Goal: Task Accomplishment & Management: Complete application form

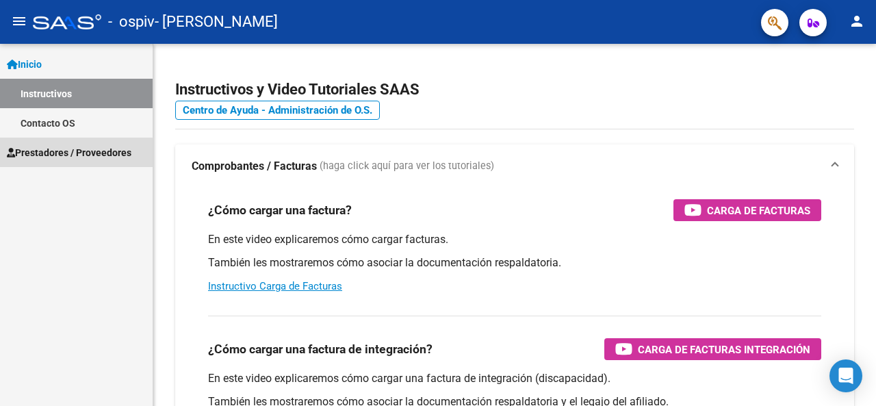
click at [47, 155] on span "Prestadores / Proveedores" at bounding box center [69, 152] width 125 height 15
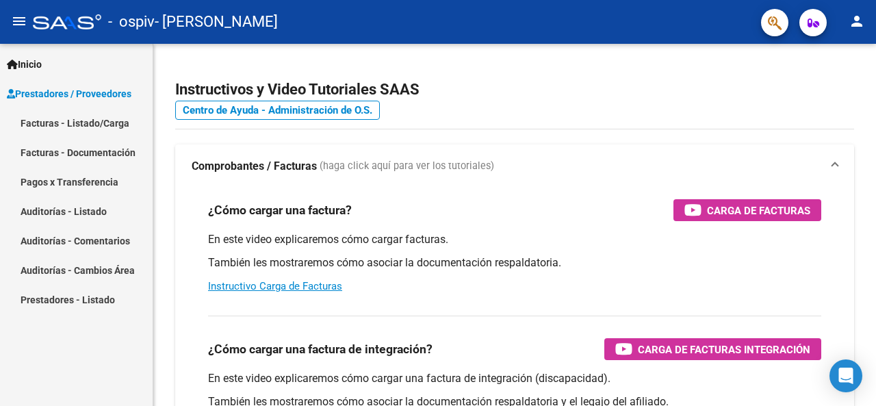
click at [44, 121] on link "Facturas - Listado/Carga" at bounding box center [76, 122] width 153 height 29
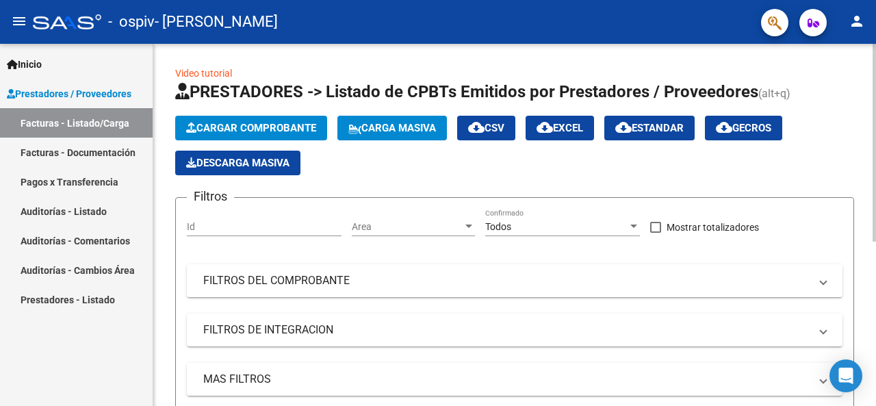
click at [281, 122] on span "Cargar Comprobante" at bounding box center [251, 128] width 130 height 12
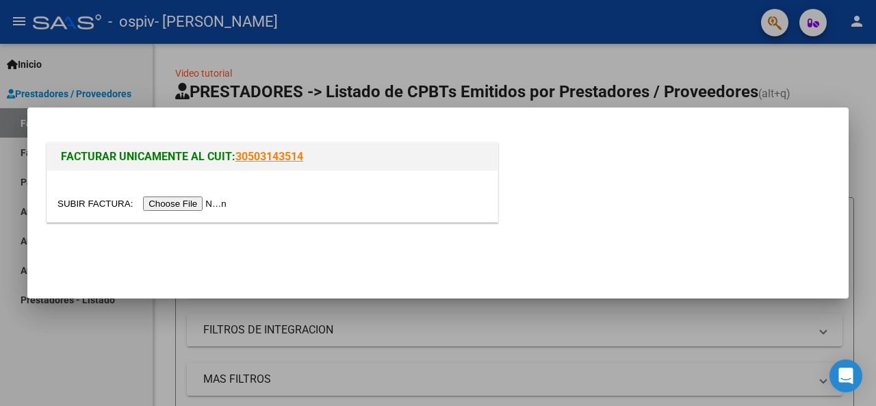
click at [181, 200] on input "file" at bounding box center [143, 203] width 173 height 14
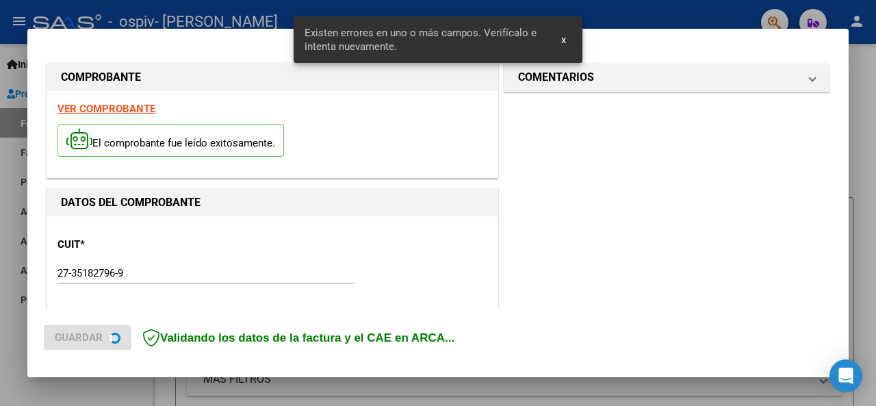
scroll to position [360, 0]
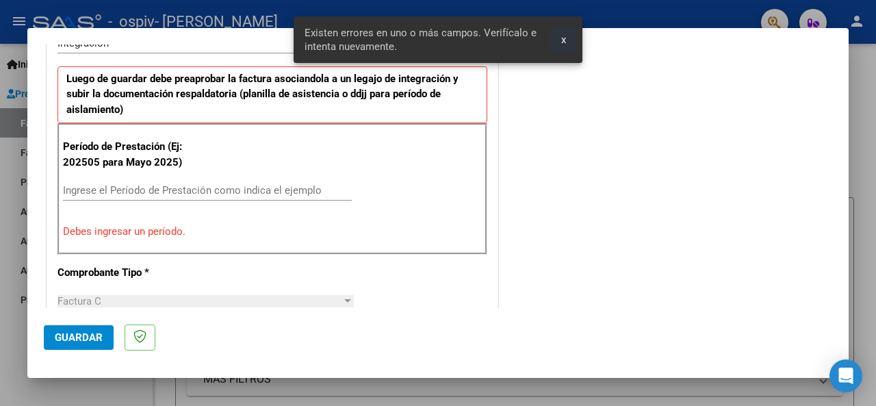
click at [564, 36] on span "x" at bounding box center [563, 40] width 5 height 12
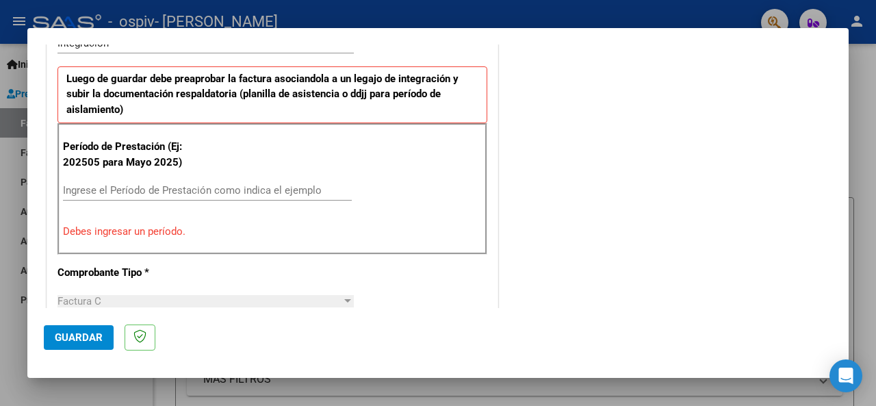
click at [157, 185] on input "Ingrese el Período de Prestación como indica el ejemplo" at bounding box center [207, 190] width 289 height 12
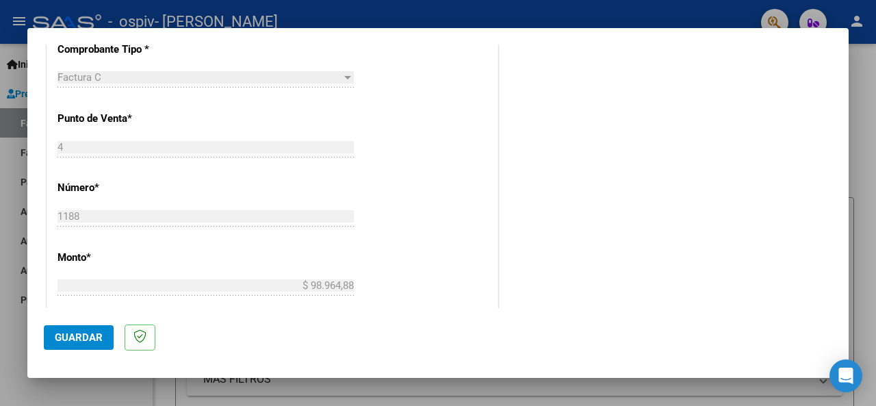
scroll to position [616, 0]
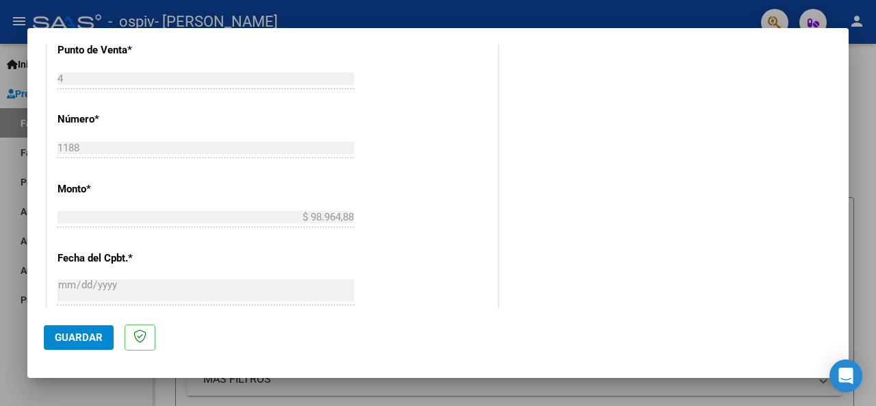
type input "202509"
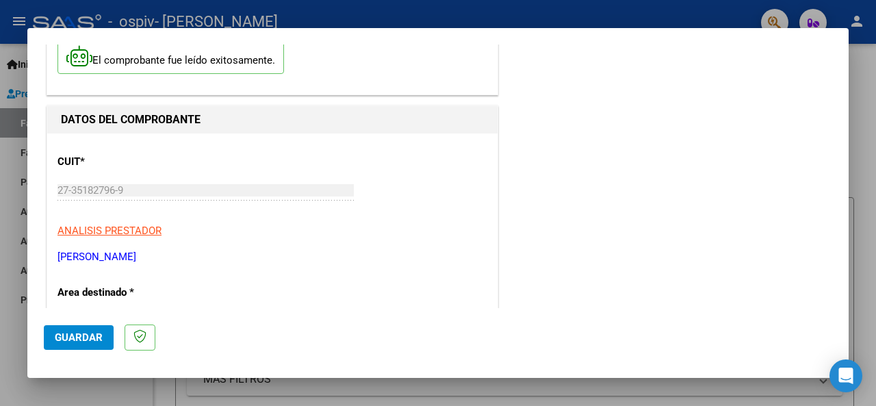
scroll to position [0, 0]
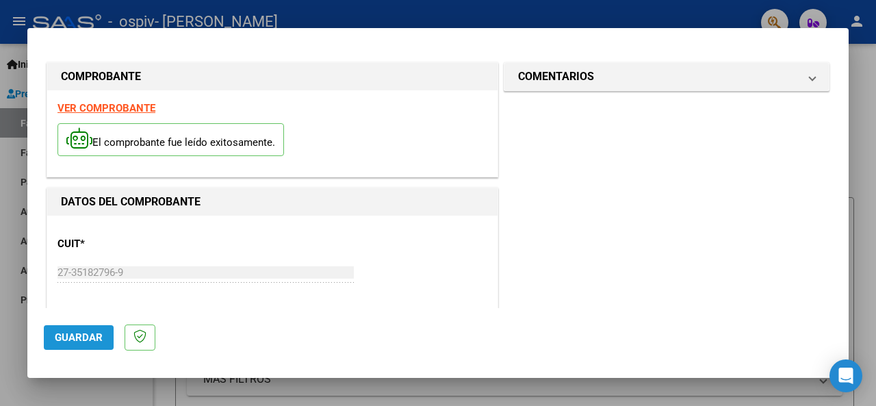
click at [77, 339] on span "Guardar" at bounding box center [79, 337] width 48 height 12
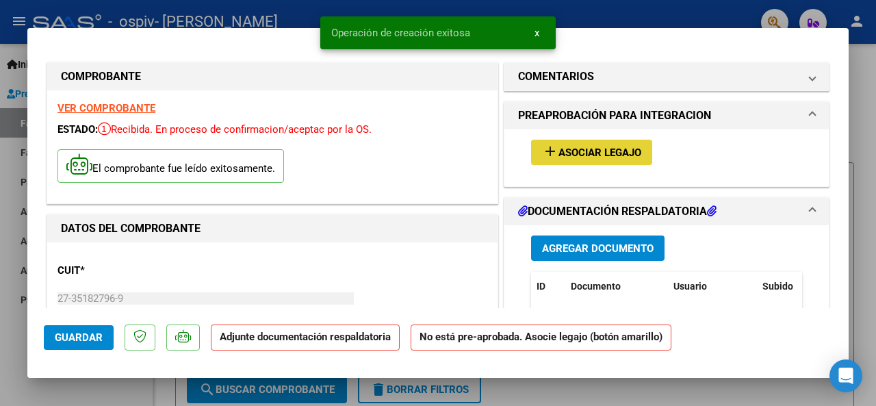
click at [606, 150] on span "Asociar Legajo" at bounding box center [600, 152] width 83 height 12
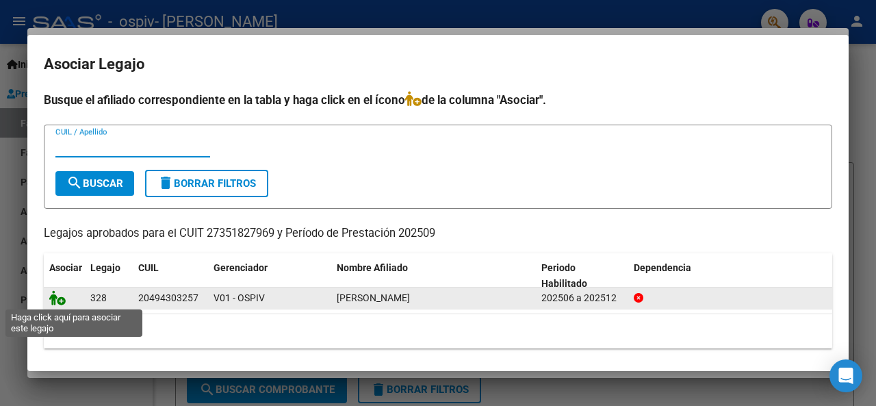
click at [59, 299] on icon at bounding box center [57, 297] width 16 height 15
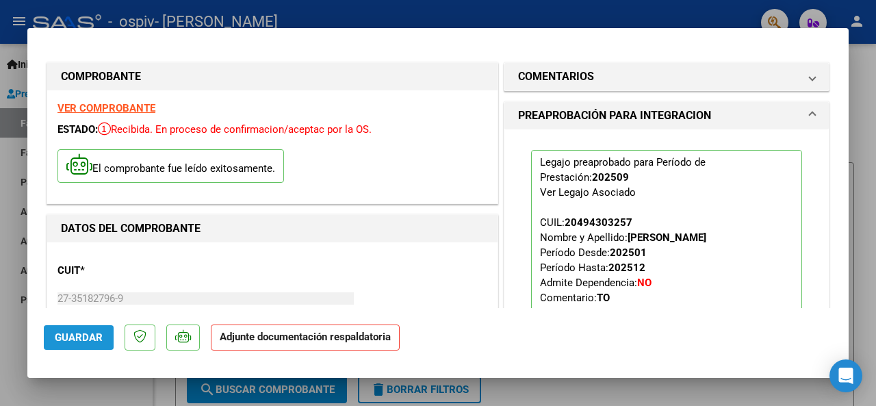
click at [77, 333] on span "Guardar" at bounding box center [79, 337] width 48 height 12
click at [589, 5] on div at bounding box center [438, 203] width 876 height 406
type input "$ 0,00"
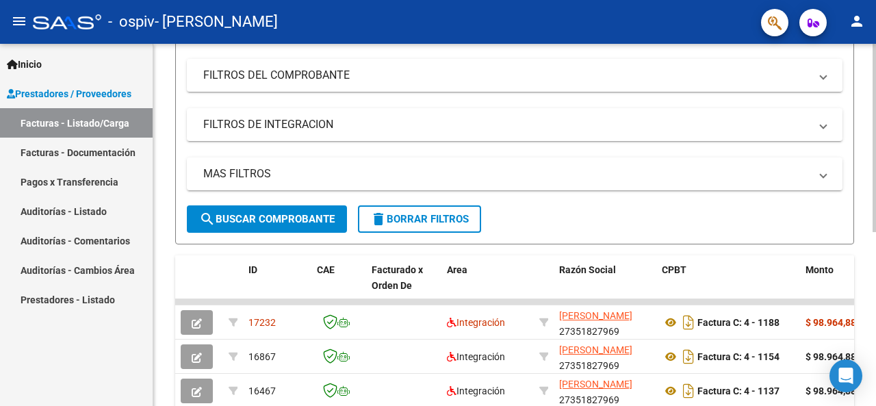
scroll to position [335, 0]
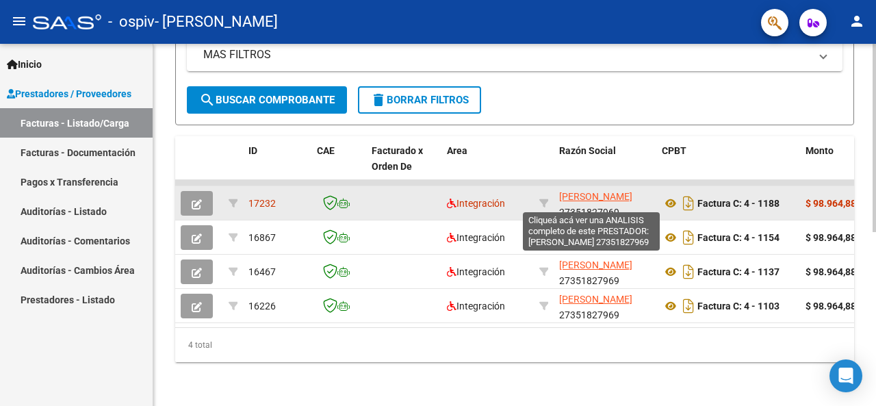
click at [598, 191] on span "[PERSON_NAME]" at bounding box center [595, 196] width 73 height 11
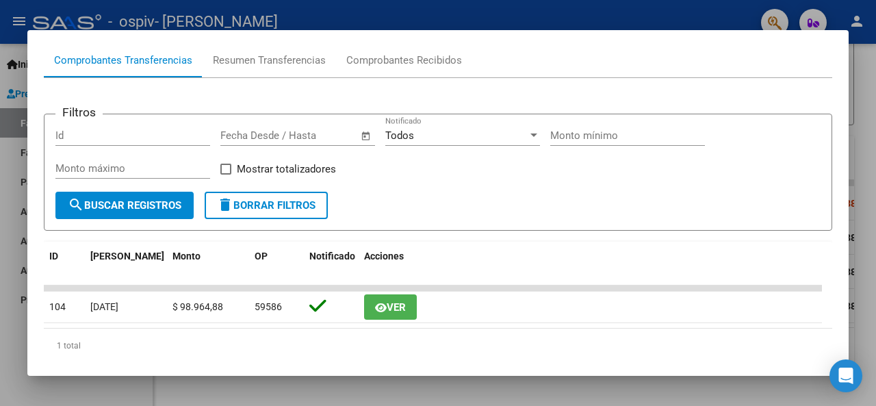
scroll to position [0, 0]
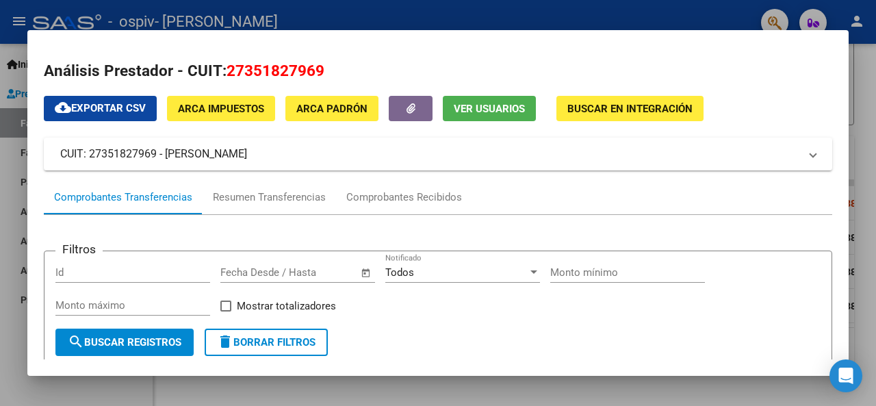
click at [860, 94] on div at bounding box center [438, 203] width 876 height 406
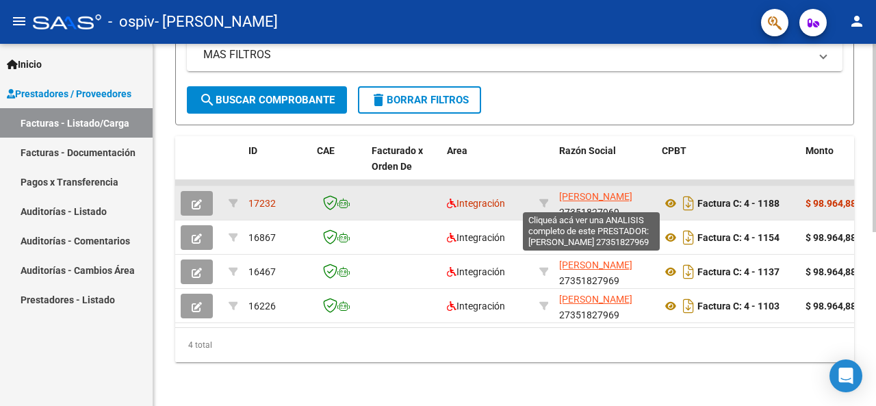
click at [586, 191] on span "[PERSON_NAME]" at bounding box center [595, 196] width 73 height 11
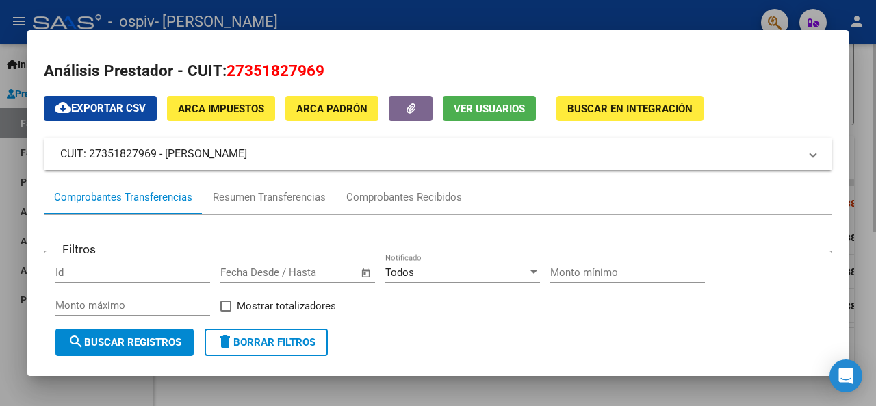
click at [865, 95] on div at bounding box center [438, 203] width 876 height 406
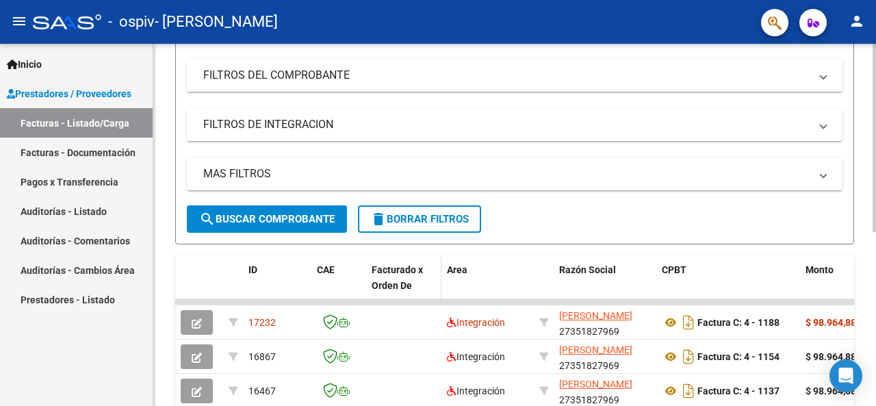
scroll to position [274, 0]
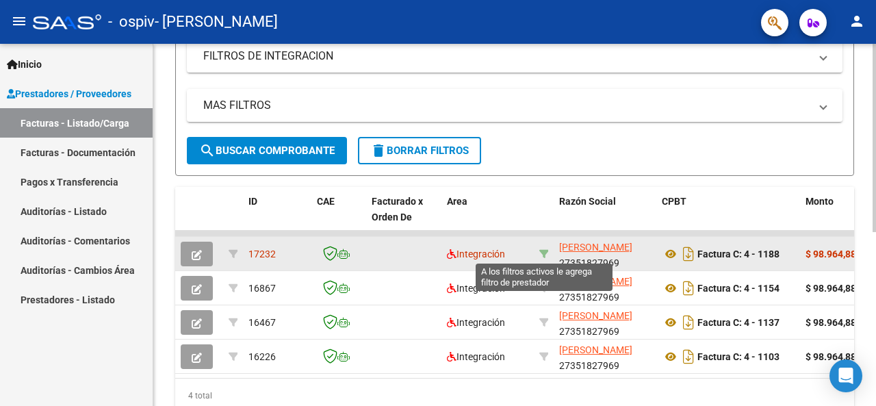
click at [545, 251] on icon at bounding box center [544, 254] width 10 height 10
type input "27351827969"
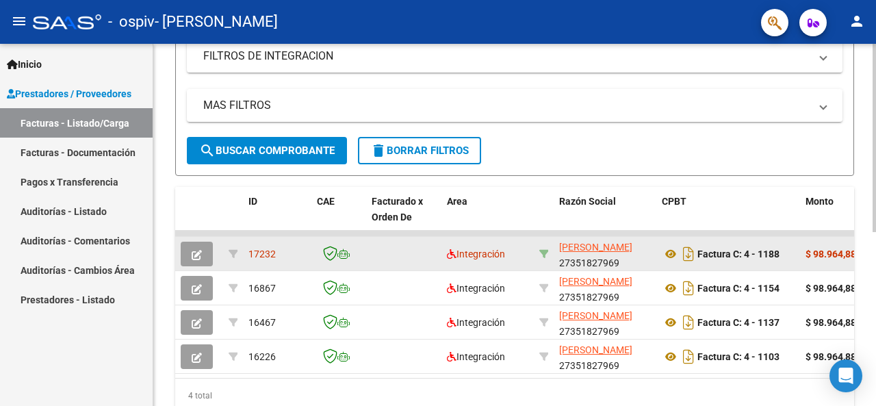
click at [545, 251] on icon at bounding box center [544, 254] width 10 height 10
click at [494, 255] on span "Integración" at bounding box center [476, 253] width 58 height 11
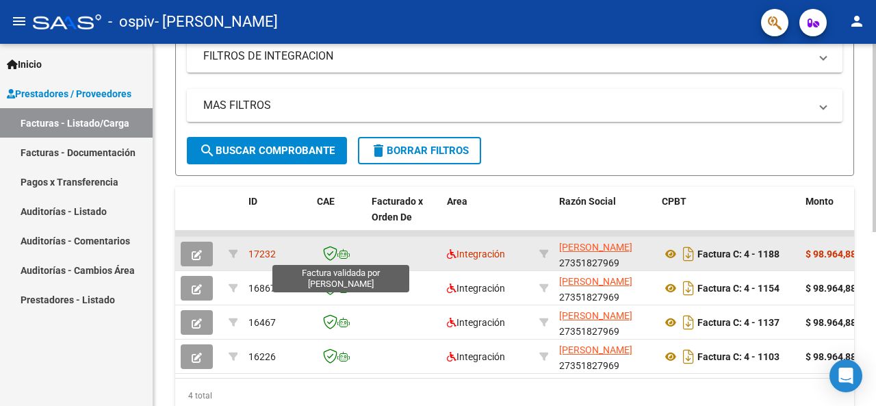
click at [331, 254] on icon at bounding box center [330, 253] width 14 height 15
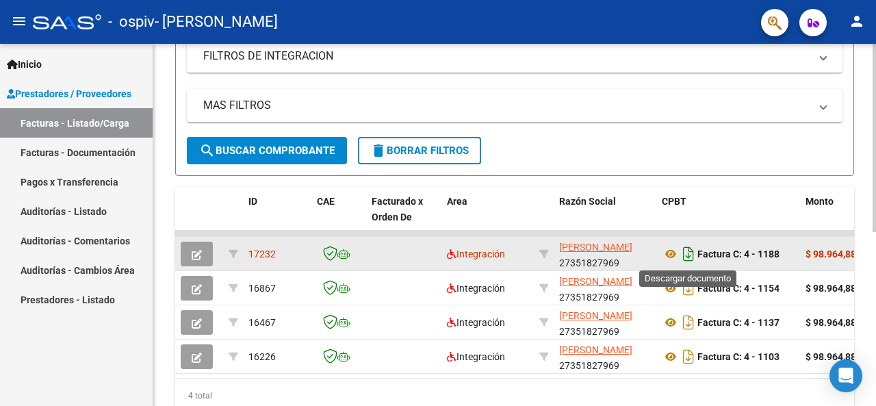
click at [685, 255] on icon "Descargar documento" at bounding box center [689, 254] width 18 height 22
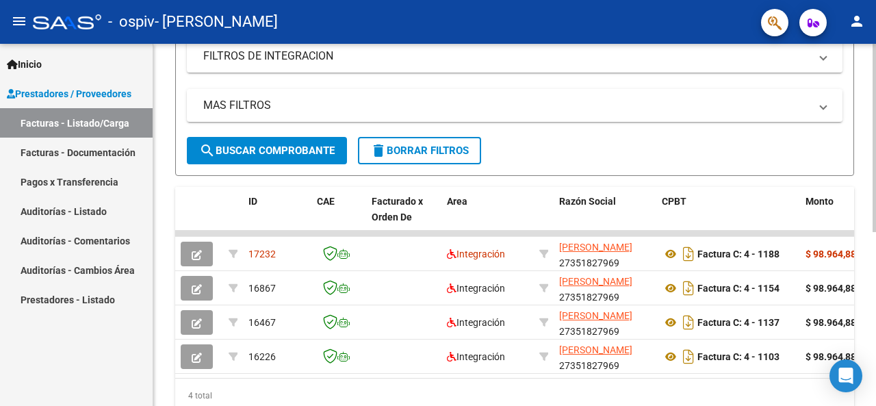
scroll to position [68, 0]
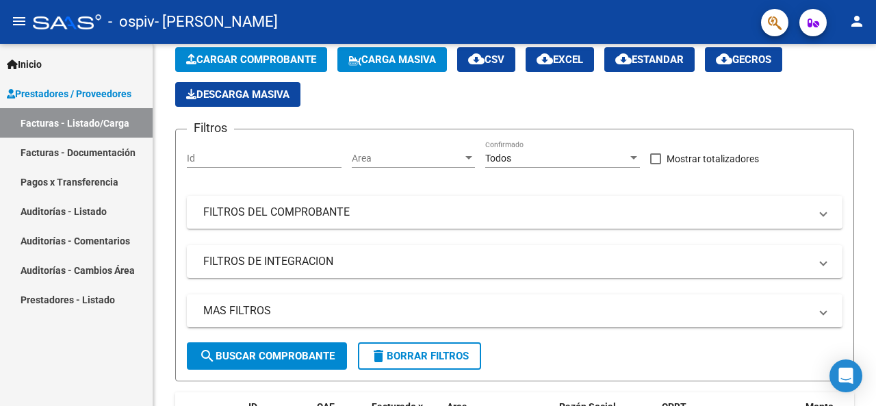
click at [57, 152] on link "Facturas - Documentación" at bounding box center [76, 152] width 153 height 29
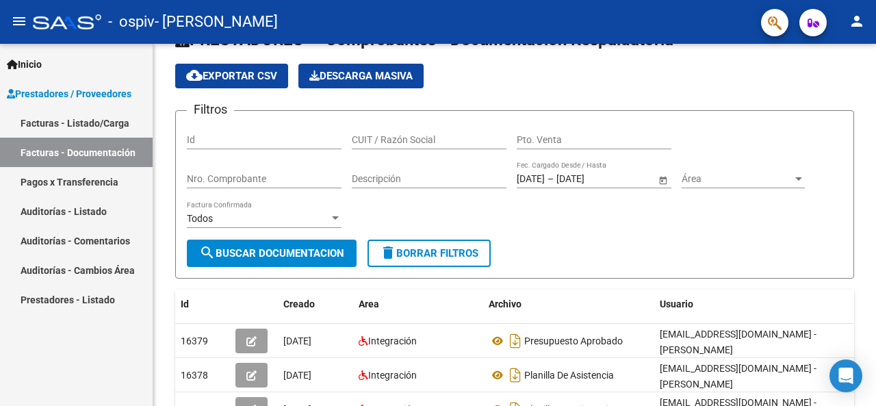
scroll to position [68, 0]
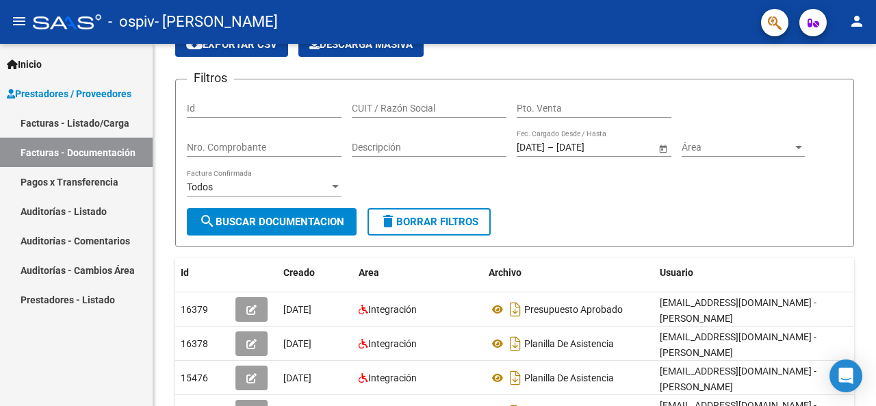
click at [53, 120] on link "Facturas - Listado/Carga" at bounding box center [76, 122] width 153 height 29
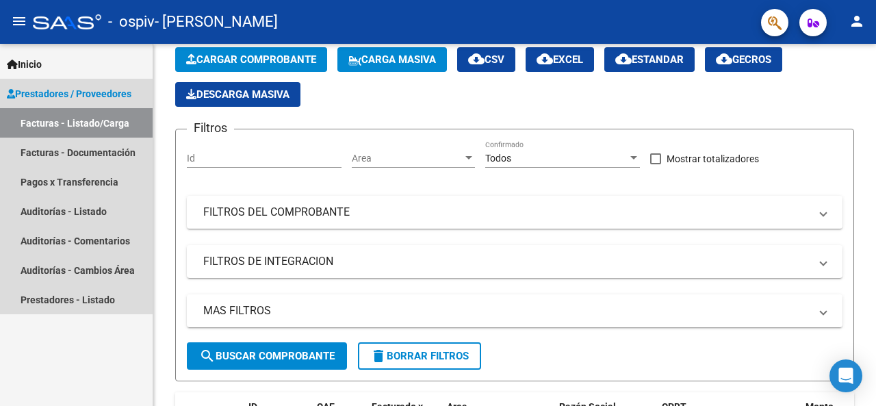
click at [57, 92] on span "Prestadores / Proveedores" at bounding box center [69, 93] width 125 height 15
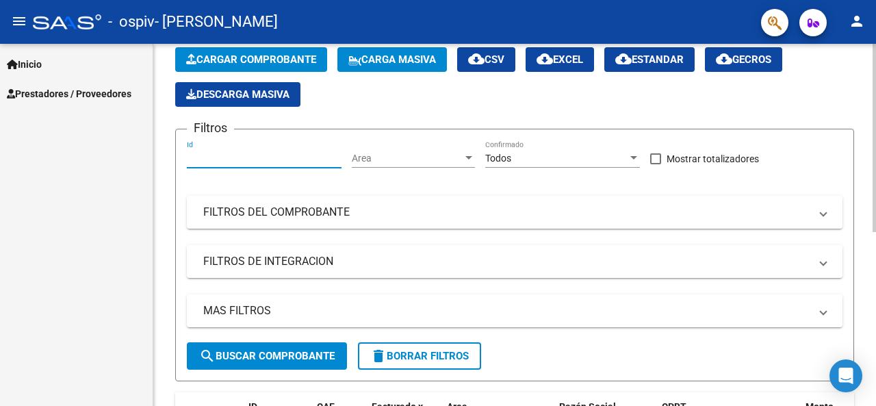
click at [283, 158] on input "Id" at bounding box center [264, 159] width 155 height 12
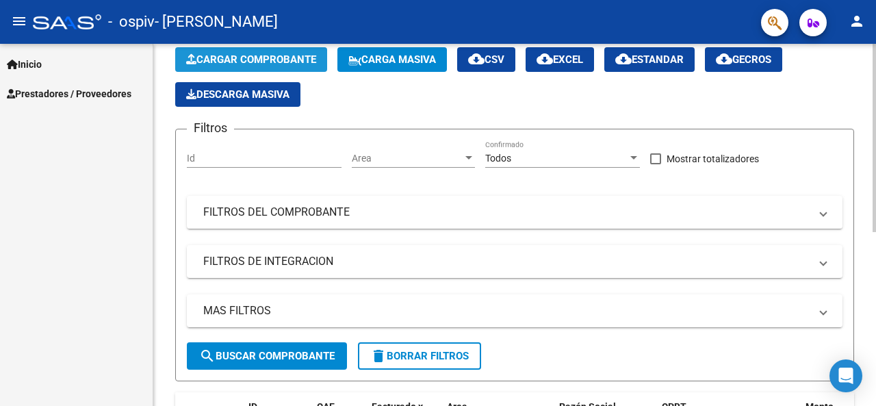
click at [264, 51] on button "Cargar Comprobante" at bounding box center [251, 59] width 152 height 25
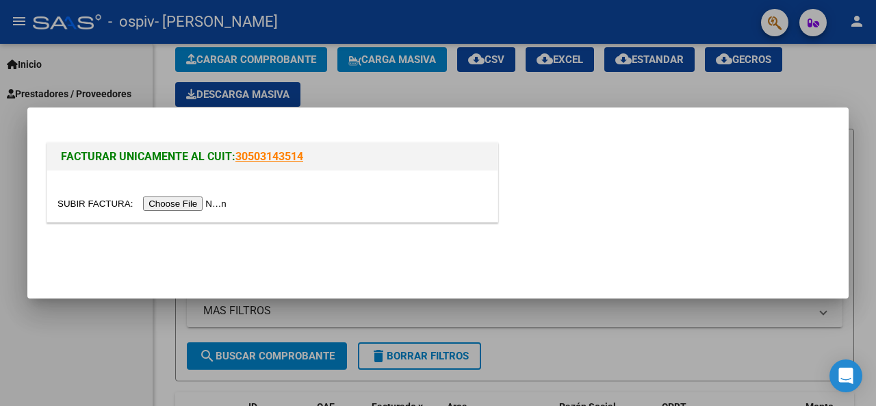
click at [194, 208] on input "file" at bounding box center [143, 203] width 173 height 14
click at [797, 79] on div at bounding box center [438, 203] width 876 height 406
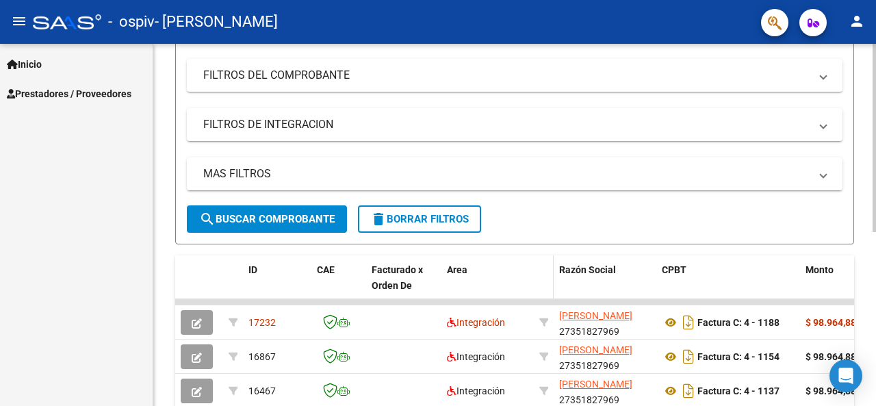
scroll to position [335, 0]
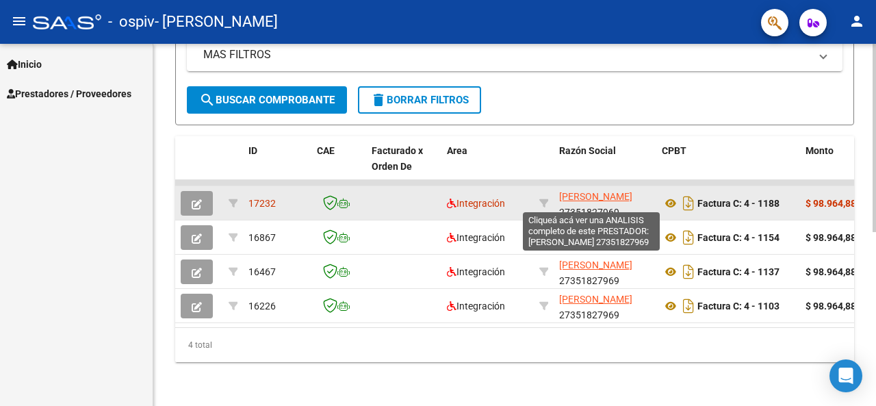
click at [586, 191] on span "[PERSON_NAME]" at bounding box center [595, 196] width 73 height 11
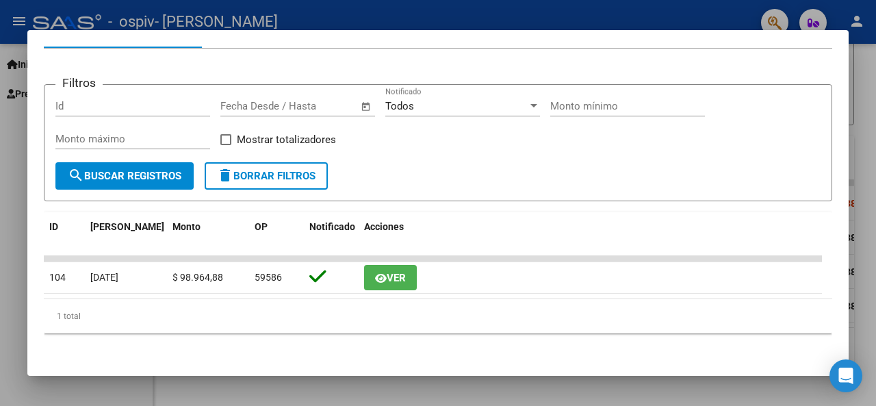
scroll to position [29, 0]
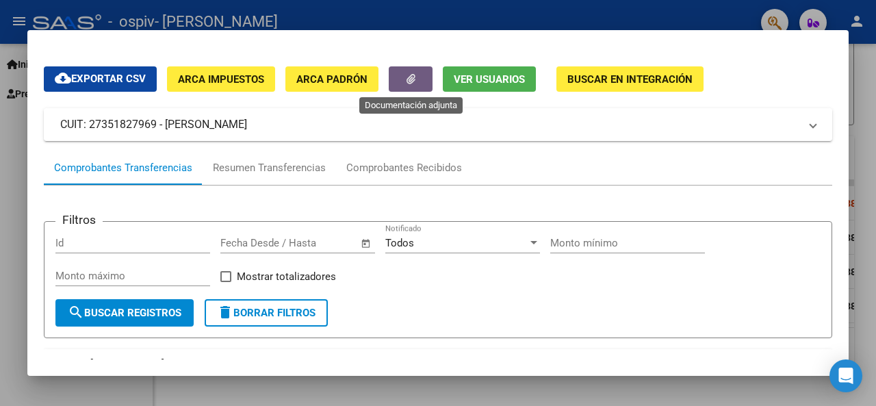
click at [421, 80] on button "button" at bounding box center [411, 78] width 44 height 25
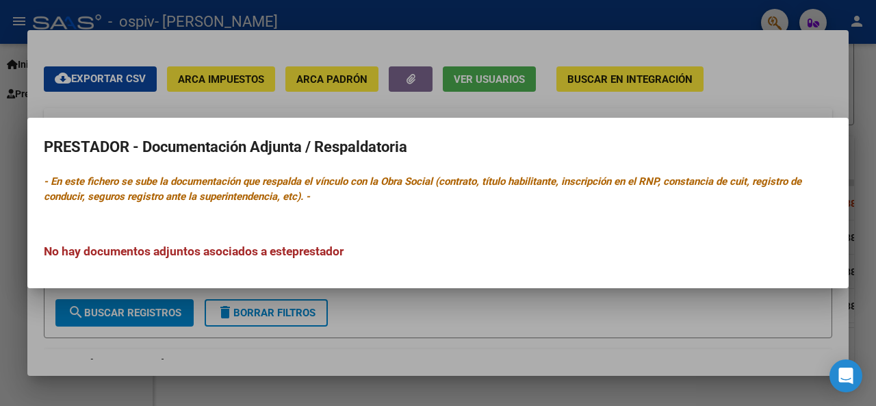
click at [503, 93] on div at bounding box center [438, 203] width 876 height 406
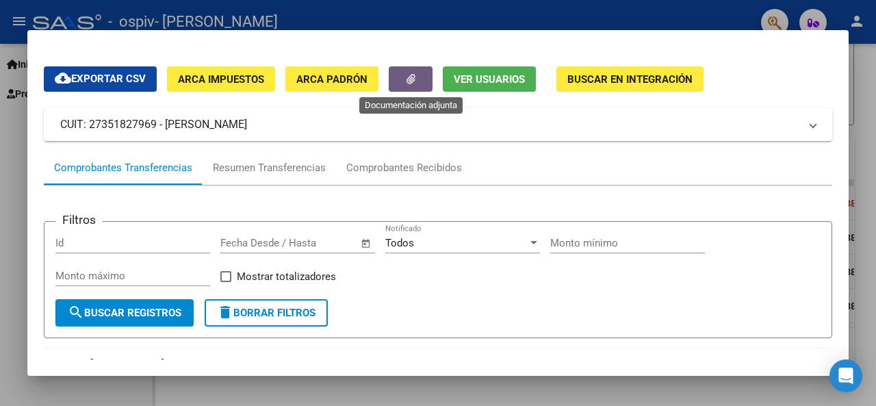
click at [420, 73] on button "button" at bounding box center [411, 78] width 44 height 25
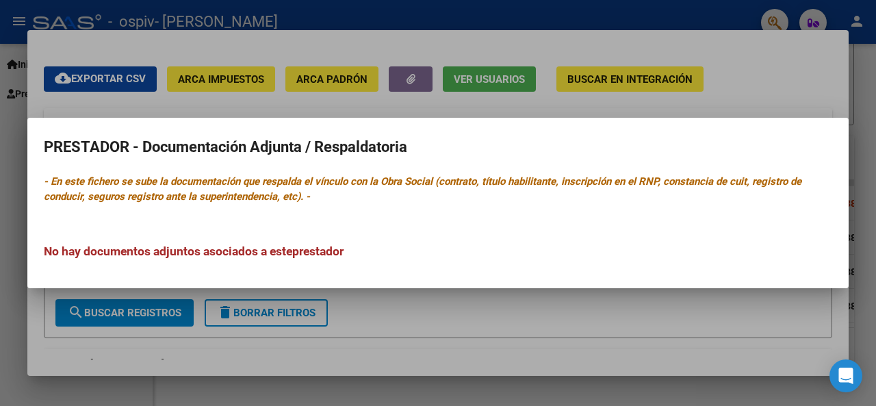
click at [257, 251] on h3 "No hay documentos adjuntos asociados a este prestador" at bounding box center [438, 251] width 789 height 18
click at [257, 250] on h3 "No hay documentos adjuntos asociados a este prestador" at bounding box center [438, 251] width 789 height 18
click at [423, 324] on div at bounding box center [438, 203] width 876 height 406
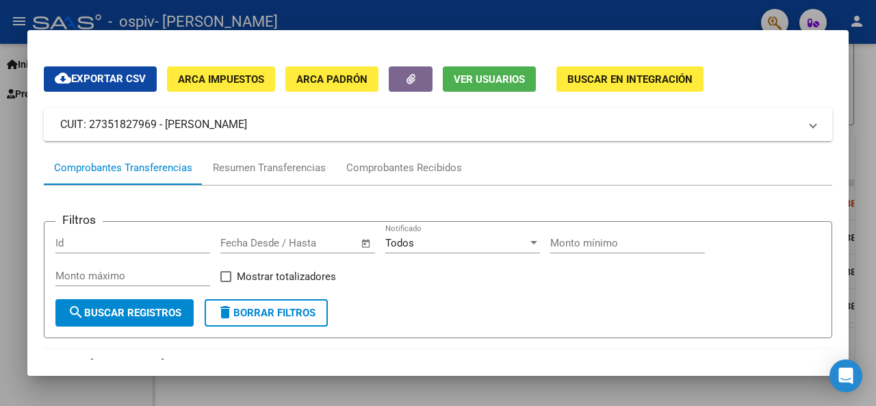
click at [864, 110] on div at bounding box center [438, 203] width 876 height 406
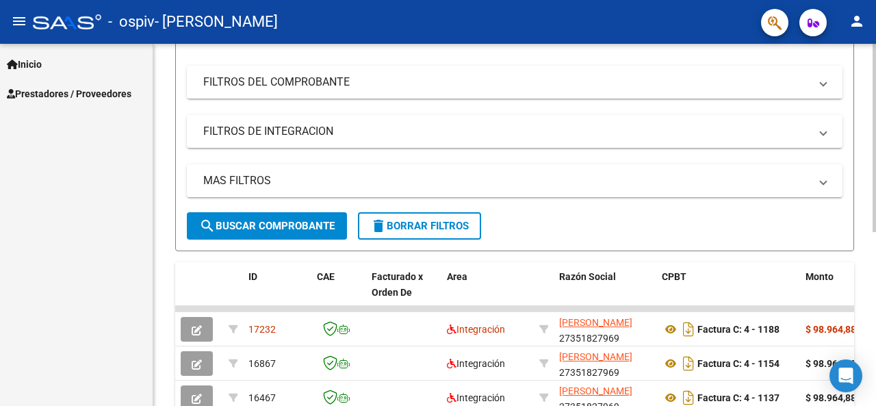
scroll to position [0, 0]
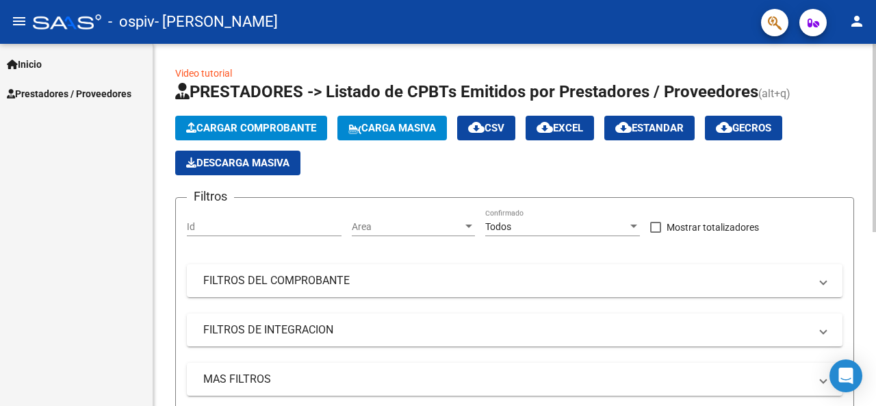
click at [269, 123] on span "Cargar Comprobante" at bounding box center [251, 128] width 130 height 12
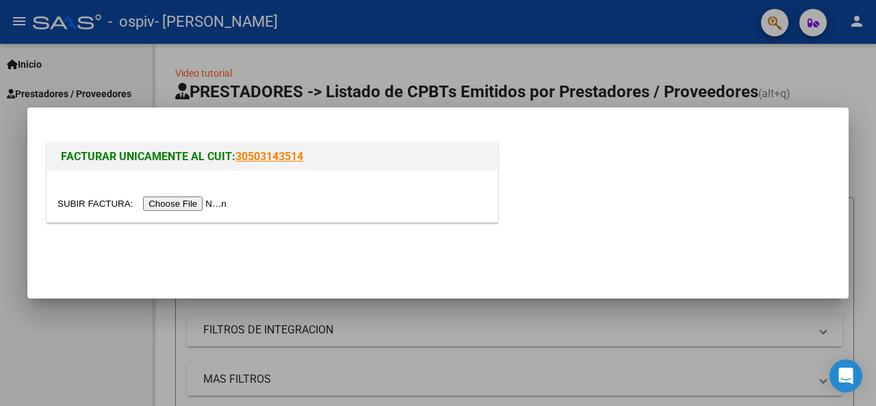
click at [192, 203] on input "file" at bounding box center [143, 203] width 173 height 14
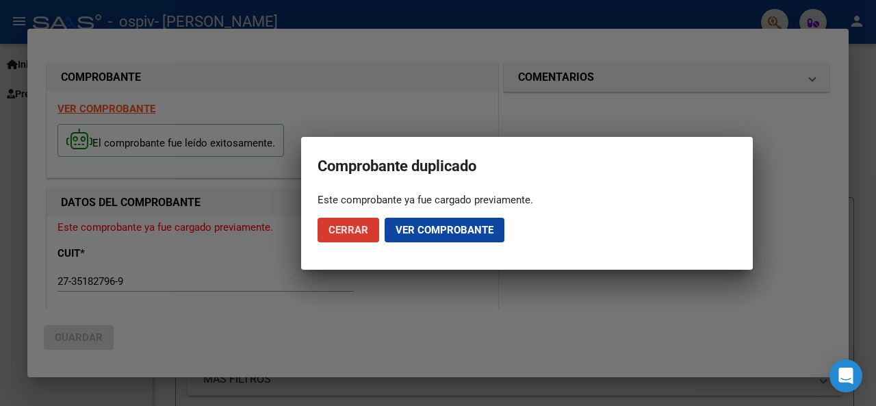
click at [348, 232] on span "Cerrar" at bounding box center [349, 230] width 40 height 12
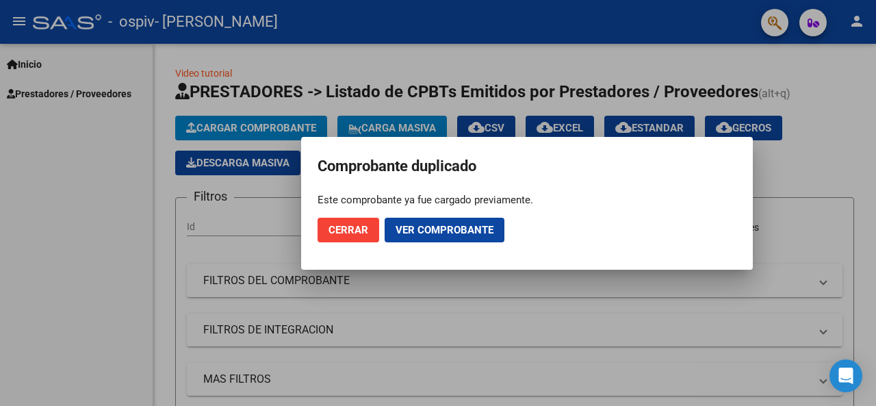
click at [424, 229] on span "Ver comprobante" at bounding box center [445, 230] width 98 height 12
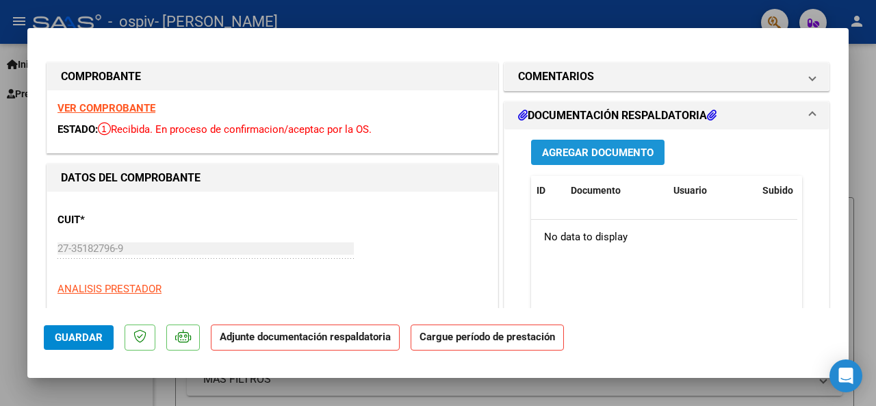
click at [608, 153] on span "Agregar Documento" at bounding box center [598, 152] width 112 height 12
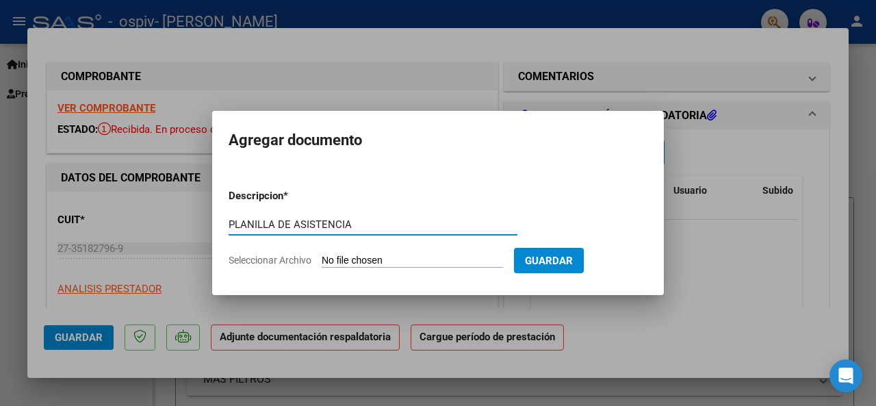
type input "PLANILLA DE ASISTENCIA"
click at [280, 260] on span "Seleccionar Archivo" at bounding box center [270, 260] width 83 height 11
click at [322, 260] on input "Seleccionar Archivo" at bounding box center [412, 261] width 181 height 13
click at [279, 257] on span "Seleccionar Archivo" at bounding box center [270, 260] width 83 height 11
click at [322, 257] on input "Seleccionar Archivo" at bounding box center [412, 261] width 181 height 13
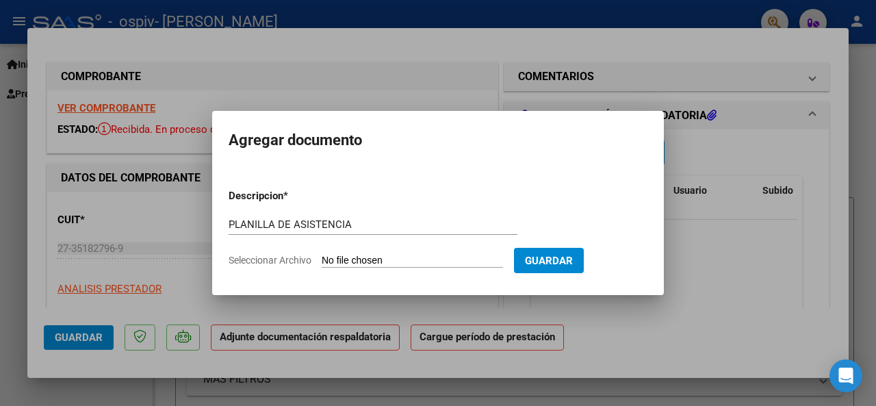
type input "C:\fakepath\Asistencia Figola.pdf"
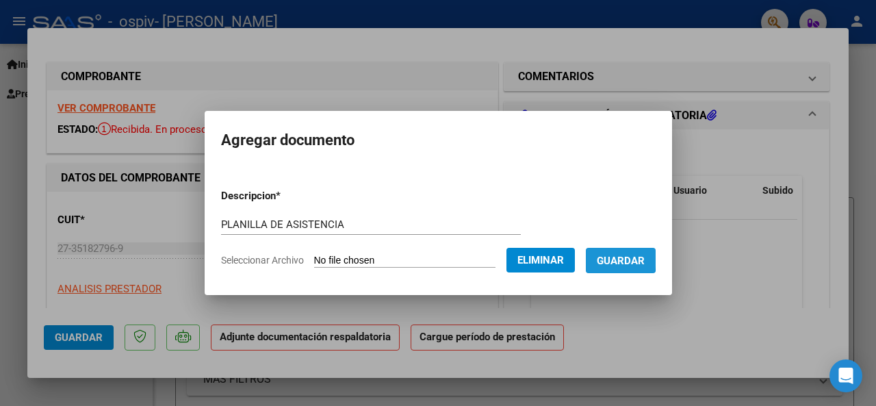
click at [619, 258] on span "Guardar" at bounding box center [621, 261] width 48 height 12
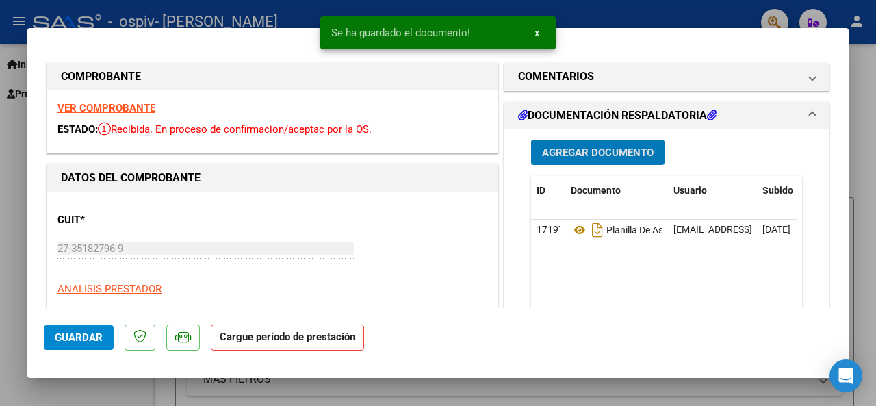
click at [584, 151] on span "Agregar Documento" at bounding box center [598, 152] width 112 height 12
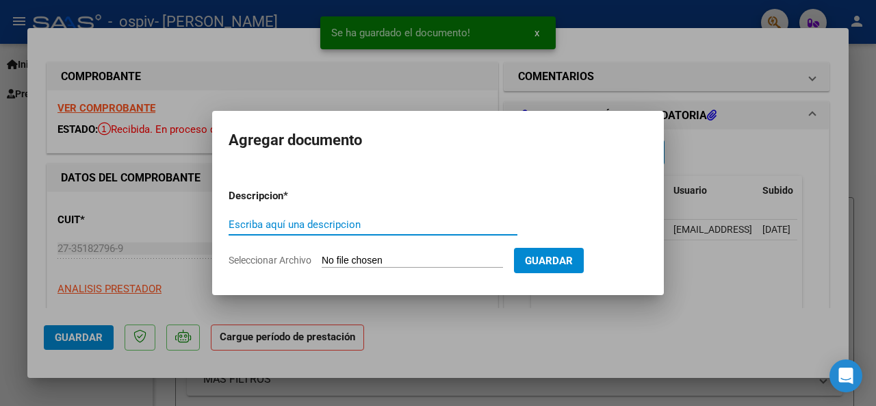
click at [337, 224] on input "Escriba aquí una descripcion" at bounding box center [373, 224] width 289 height 12
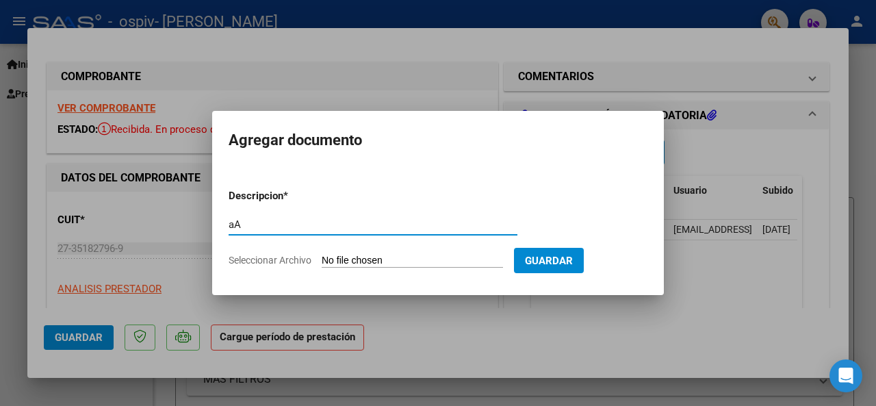
type input "a"
type input "AUTORIZADO"
click at [272, 261] on span "Seleccionar Archivo" at bounding box center [270, 260] width 83 height 11
click at [322, 261] on input "Seleccionar Archivo" at bounding box center [412, 261] width 181 height 13
type input "C:\fakepath\FIGOLA [PERSON_NAME] TO 2025.pdf"
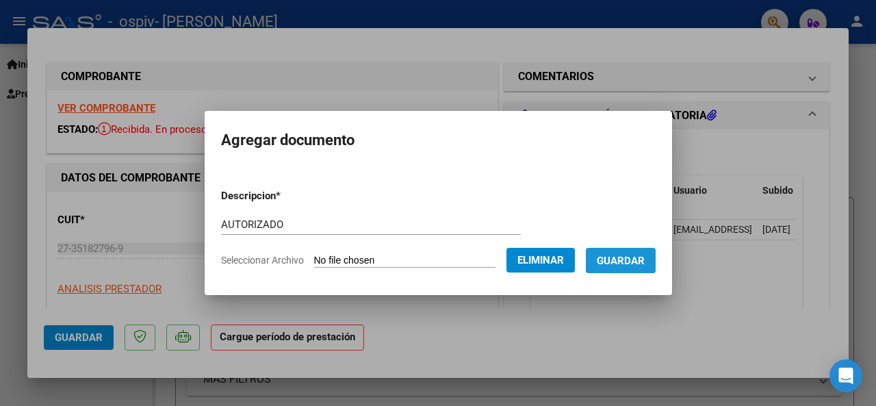
click at [635, 256] on span "Guardar" at bounding box center [621, 261] width 48 height 12
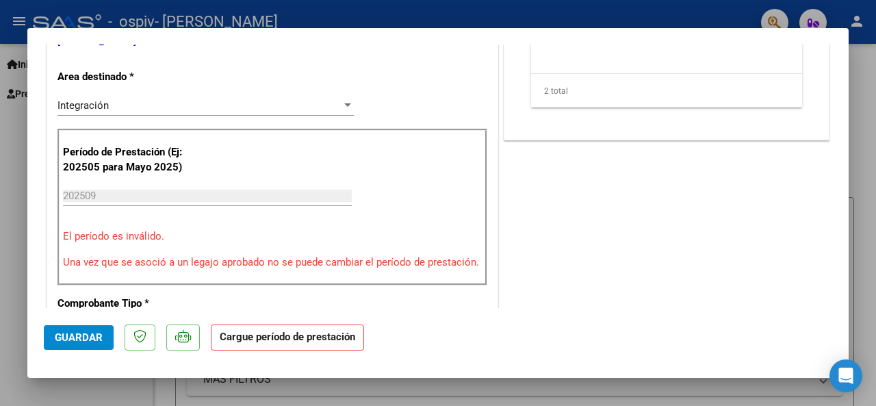
scroll to position [137, 0]
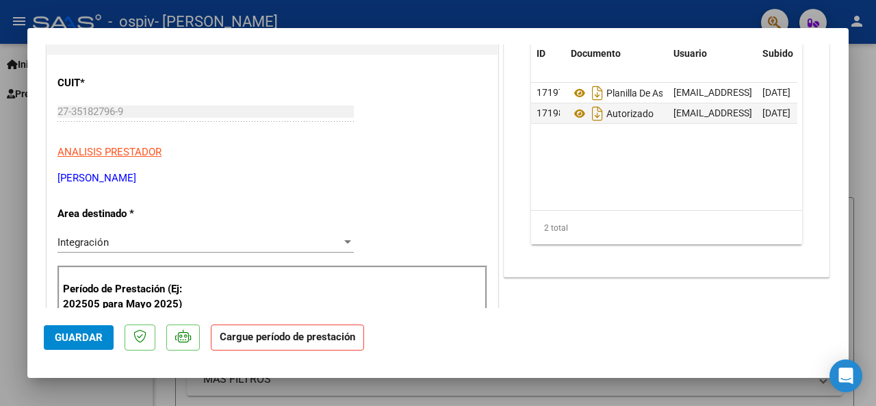
click at [81, 335] on span "Guardar" at bounding box center [79, 337] width 48 height 12
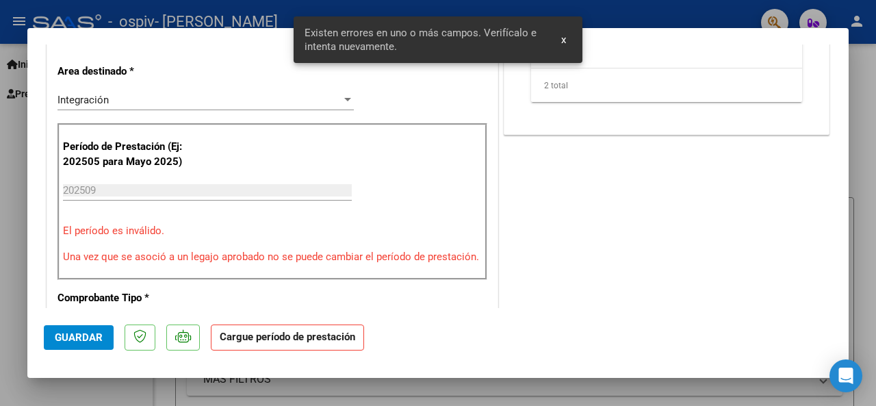
click at [865, 99] on div at bounding box center [438, 203] width 876 height 406
type input "$ 0,00"
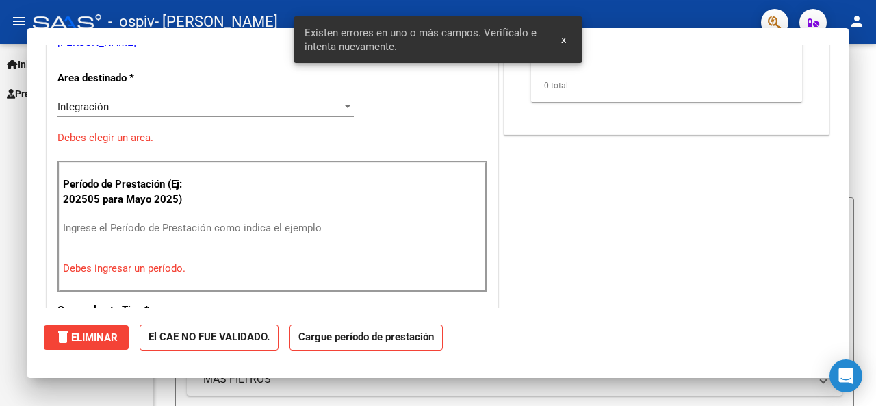
scroll to position [0, 0]
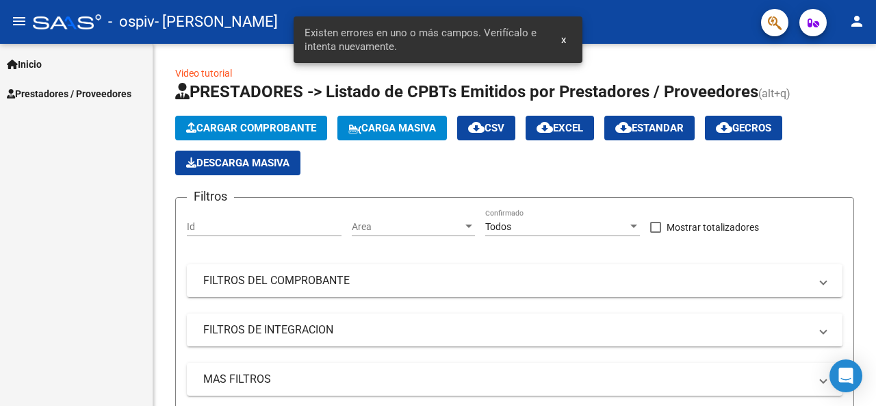
click at [31, 63] on span "Inicio" at bounding box center [24, 64] width 35 height 15
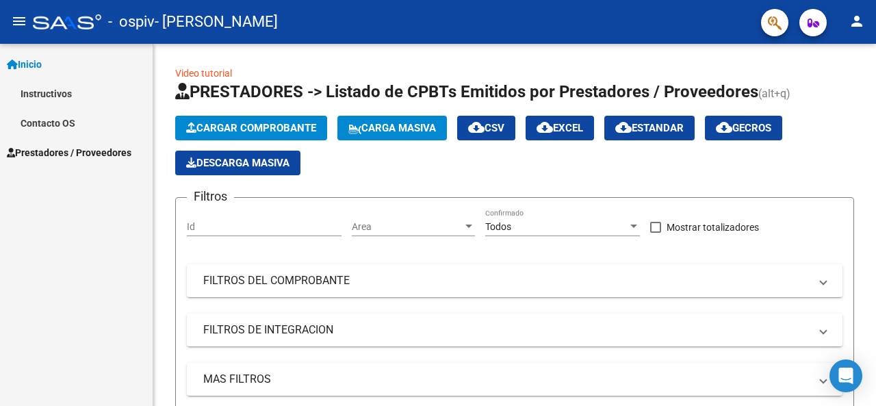
click at [49, 145] on span "Prestadores / Proveedores" at bounding box center [69, 152] width 125 height 15
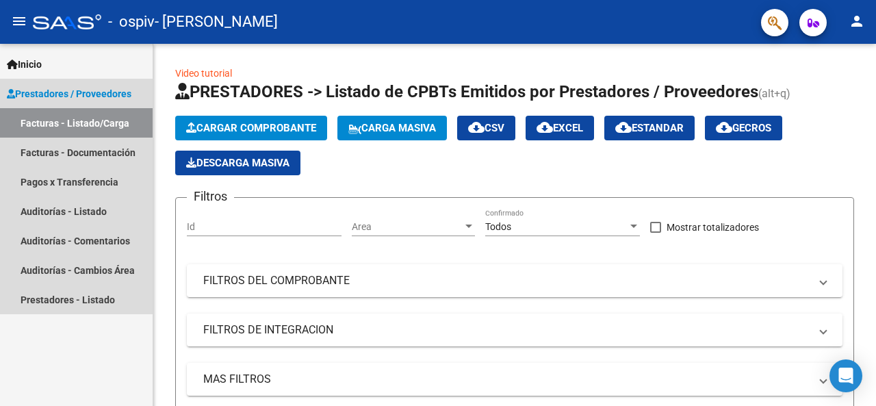
click at [44, 123] on link "Facturas - Listado/Carga" at bounding box center [76, 122] width 153 height 29
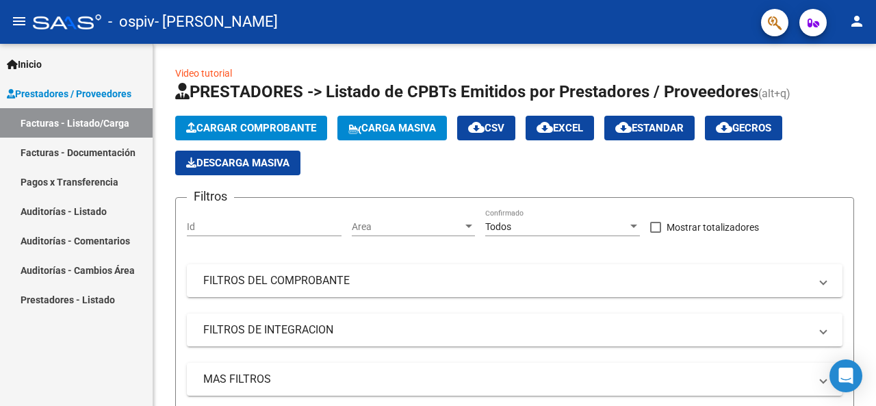
click at [57, 150] on link "Facturas - Documentación" at bounding box center [76, 152] width 153 height 29
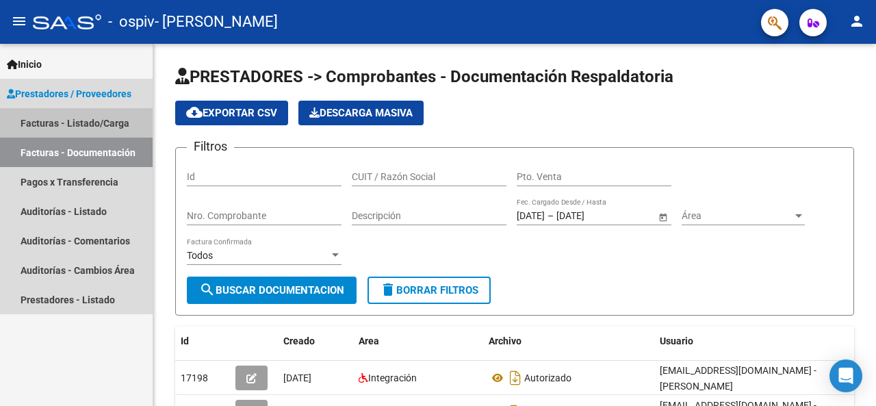
click at [49, 119] on link "Facturas - Listado/Carga" at bounding box center [76, 122] width 153 height 29
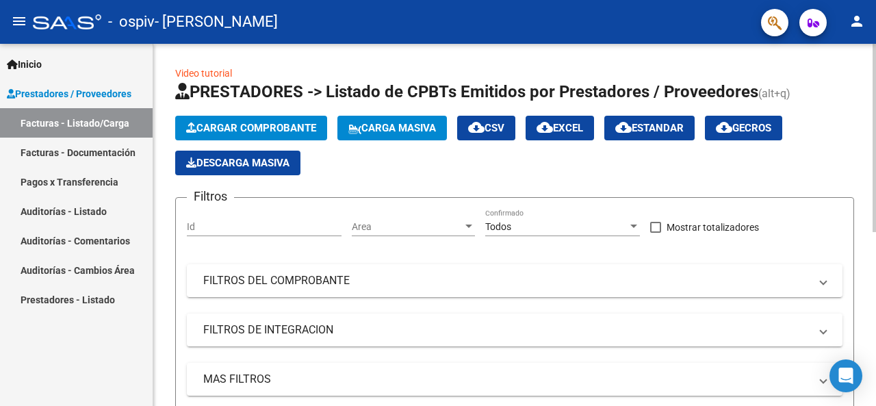
click at [219, 125] on span "Cargar Comprobante" at bounding box center [251, 128] width 130 height 12
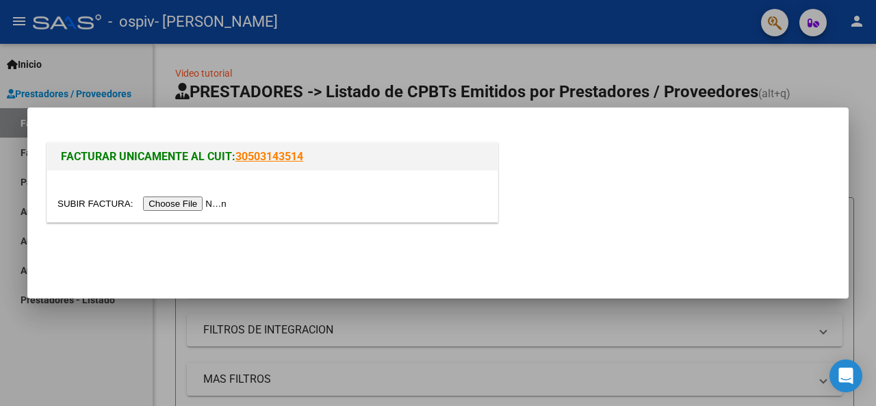
click at [186, 201] on input "file" at bounding box center [143, 203] width 173 height 14
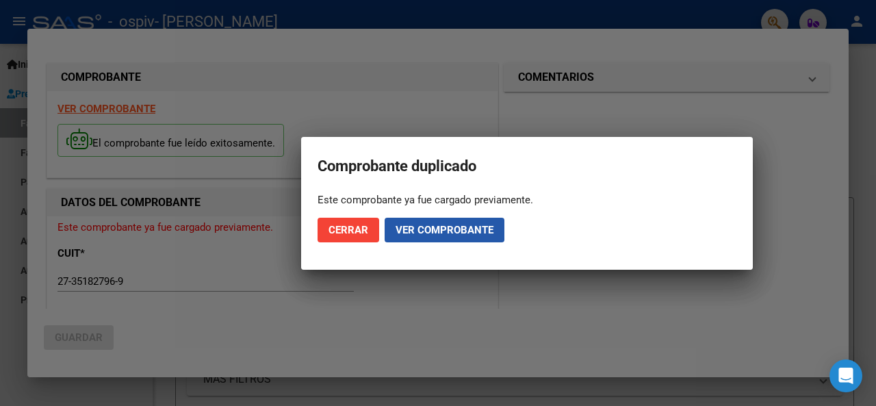
click at [424, 227] on span "Ver comprobante" at bounding box center [445, 230] width 98 height 12
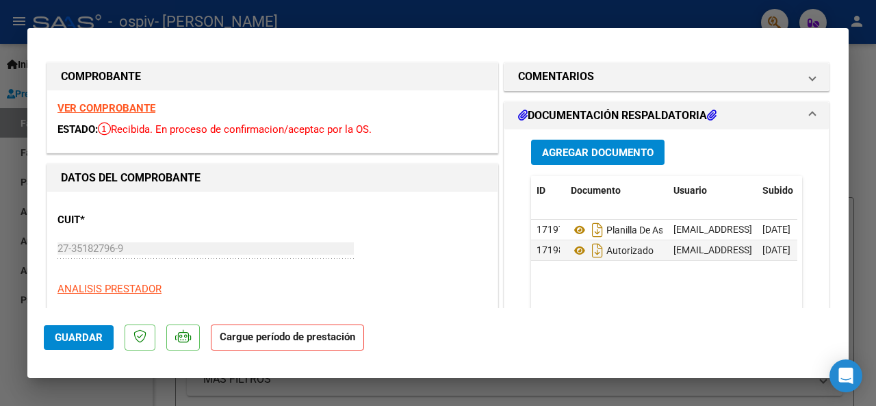
click at [864, 68] on div at bounding box center [438, 203] width 876 height 406
type input "$ 0,00"
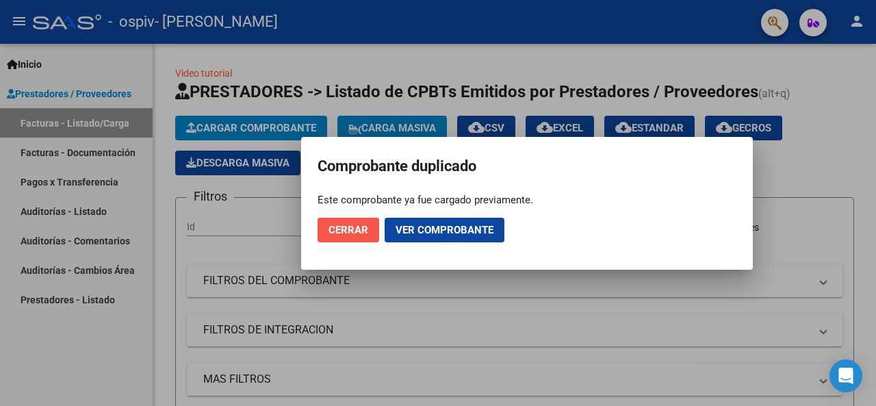
click at [348, 222] on button "Cerrar" at bounding box center [349, 230] width 62 height 25
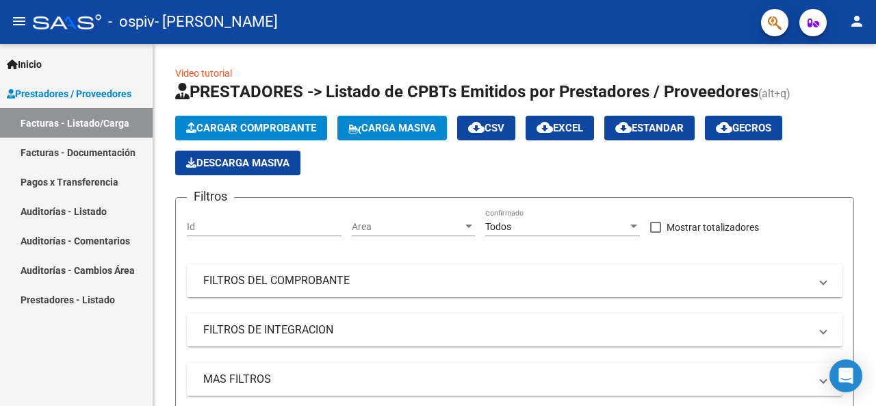
click at [68, 120] on link "Facturas - Listado/Carga" at bounding box center [76, 122] width 153 height 29
click at [66, 149] on link "Facturas - Documentación" at bounding box center [76, 152] width 153 height 29
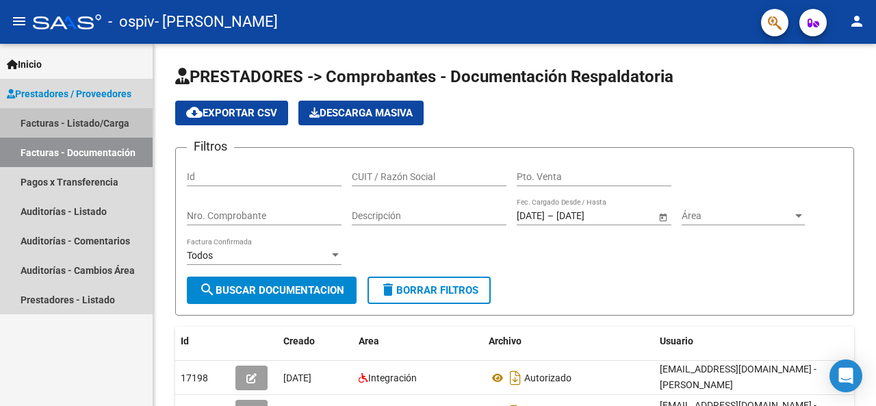
click at [81, 118] on link "Facturas - Listado/Carga" at bounding box center [76, 122] width 153 height 29
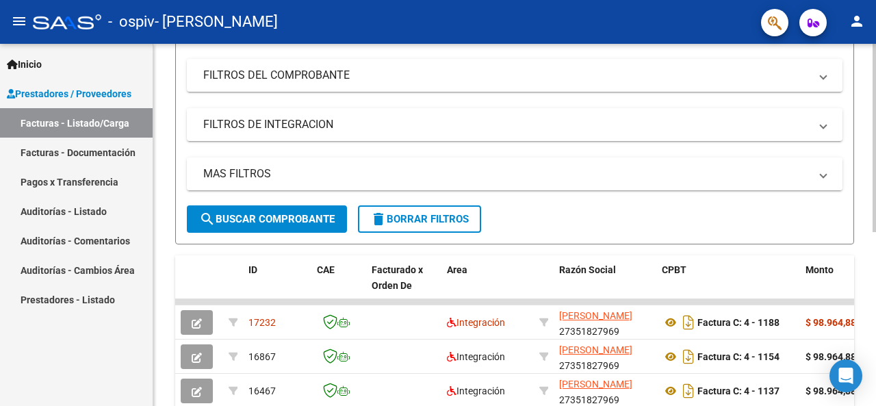
scroll to position [335, 0]
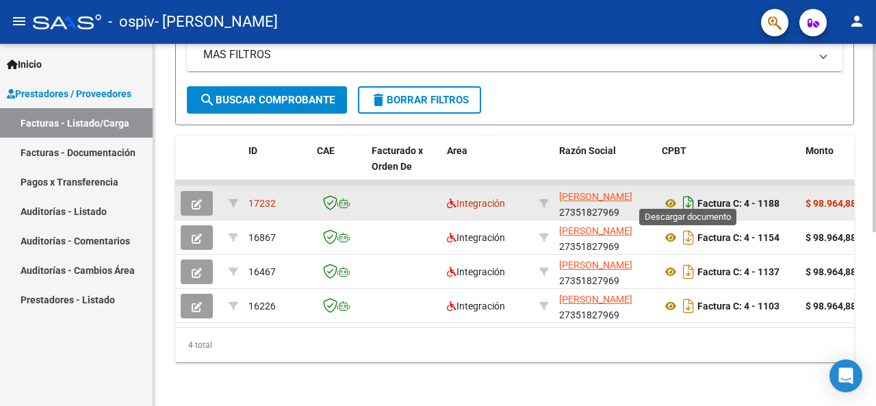
click at [681, 193] on icon "Descargar documento" at bounding box center [689, 203] width 18 height 22
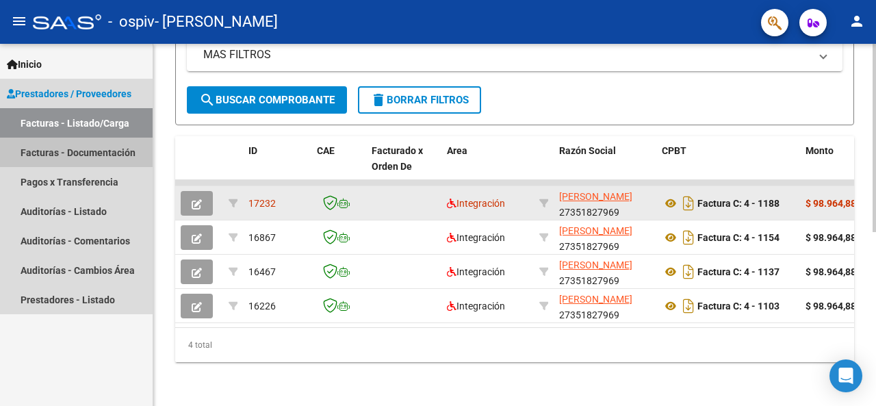
click at [97, 157] on link "Facturas - Documentación" at bounding box center [76, 152] width 153 height 29
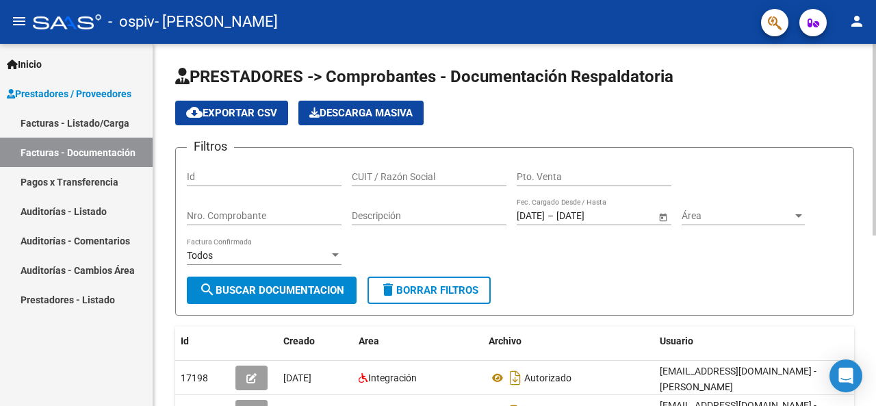
scroll to position [137, 0]
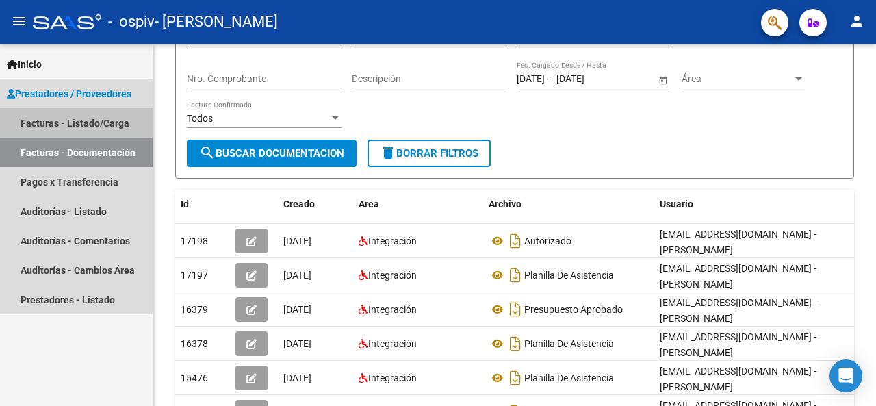
click at [84, 118] on link "Facturas - Listado/Carga" at bounding box center [76, 122] width 153 height 29
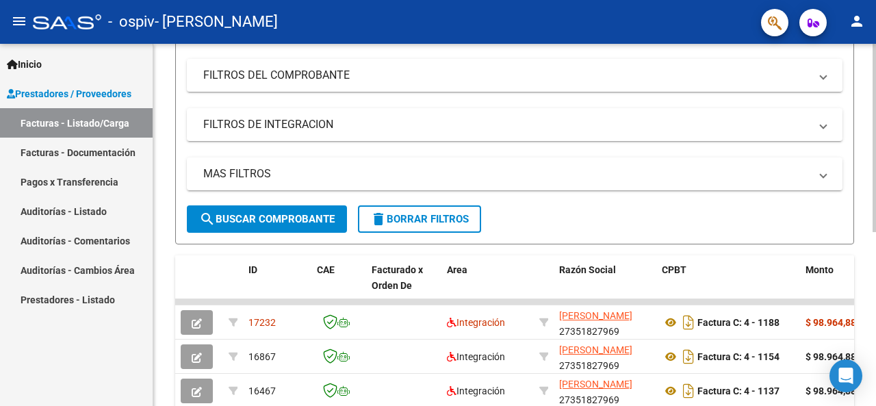
scroll to position [274, 0]
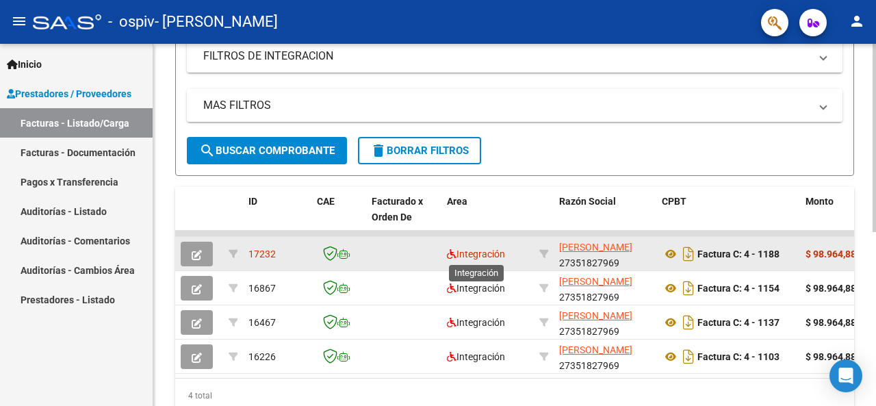
click at [491, 251] on span "Integración" at bounding box center [476, 253] width 58 height 11
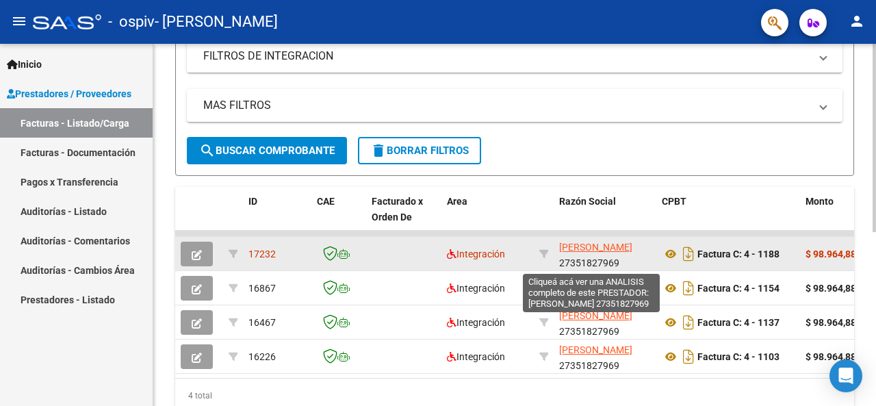
click at [585, 246] on span "[PERSON_NAME]" at bounding box center [595, 247] width 73 height 11
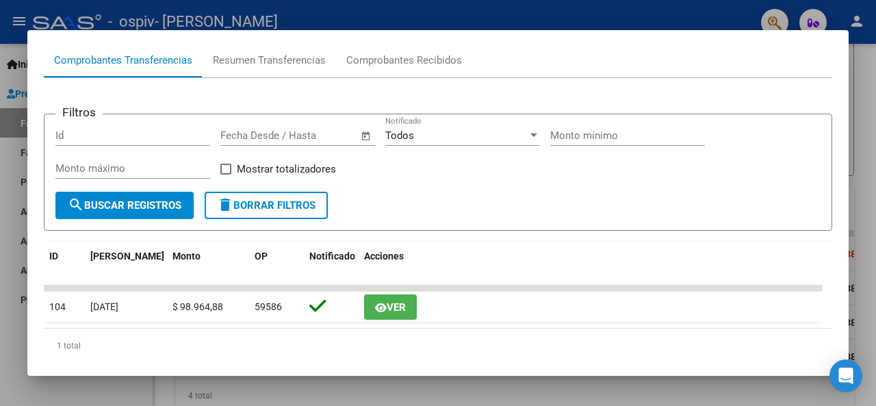
scroll to position [166, 0]
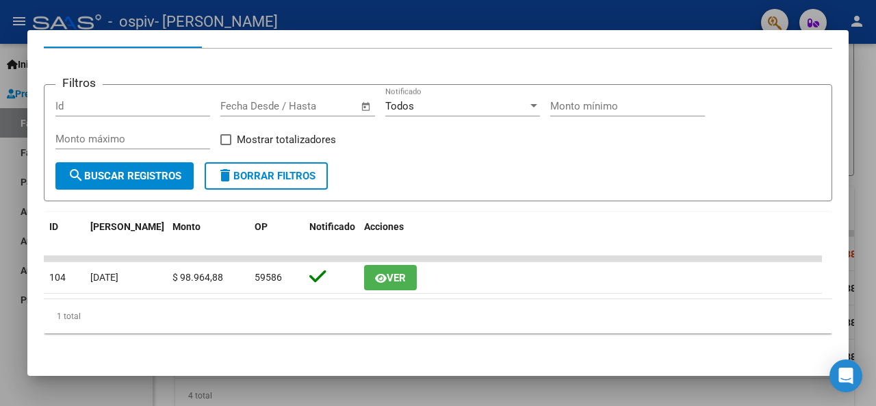
click at [865, 75] on div at bounding box center [438, 203] width 876 height 406
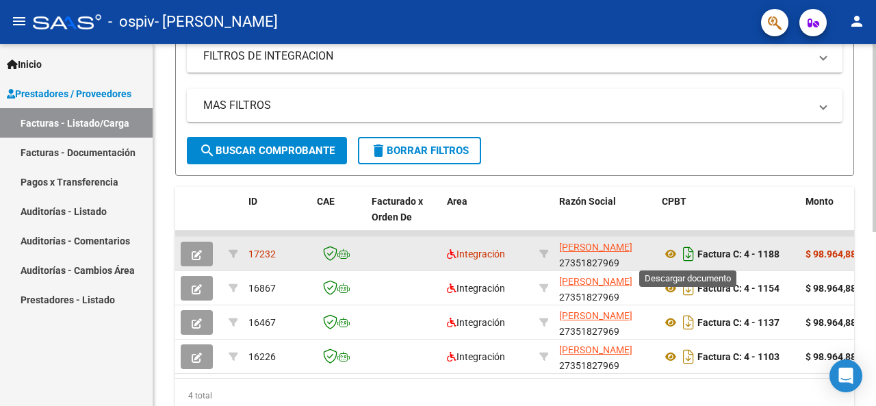
click at [684, 247] on icon "Descargar documento" at bounding box center [689, 254] width 18 height 22
